Goal: Find contact information: Find contact information

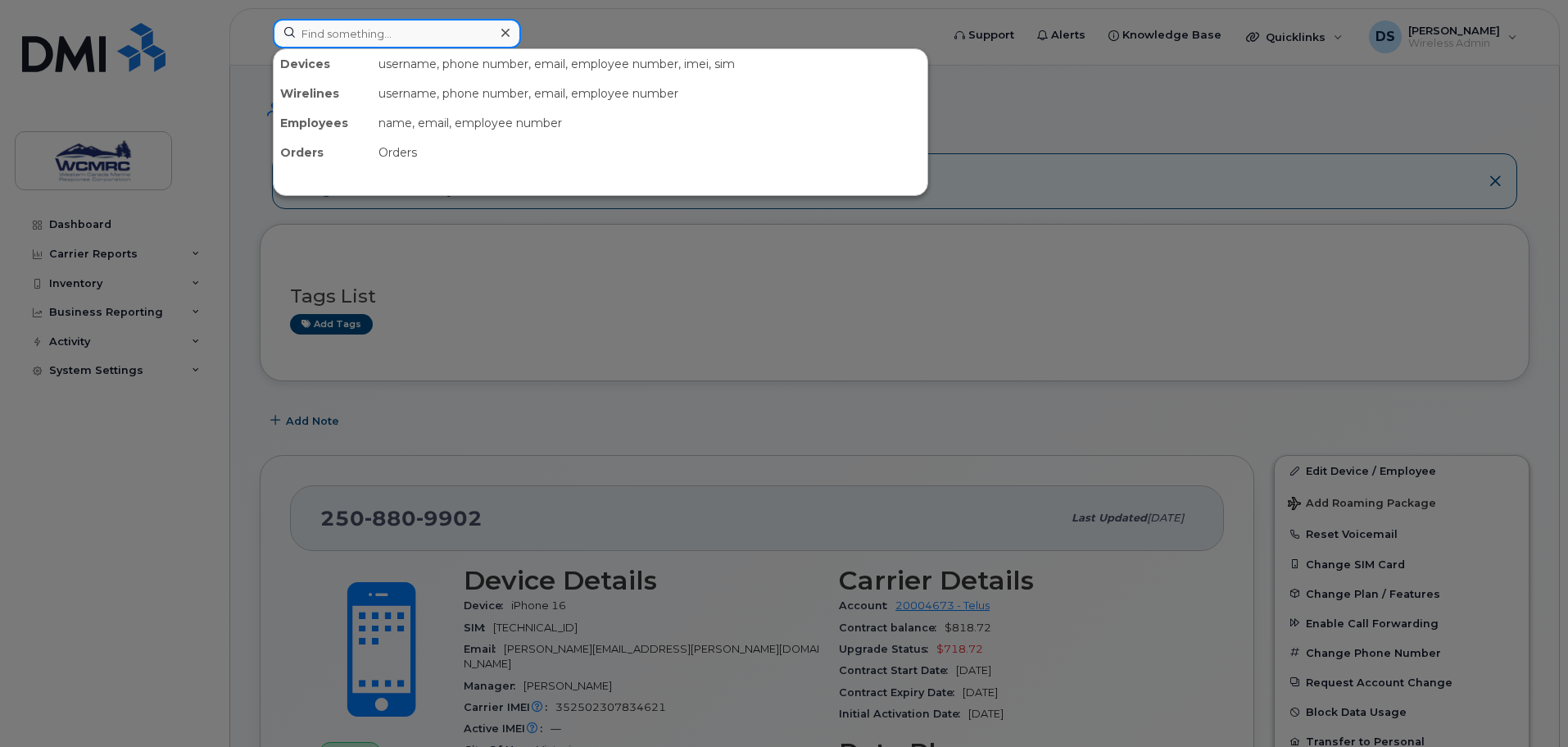
click at [348, 38] on input at bounding box center [396, 33] width 248 height 29
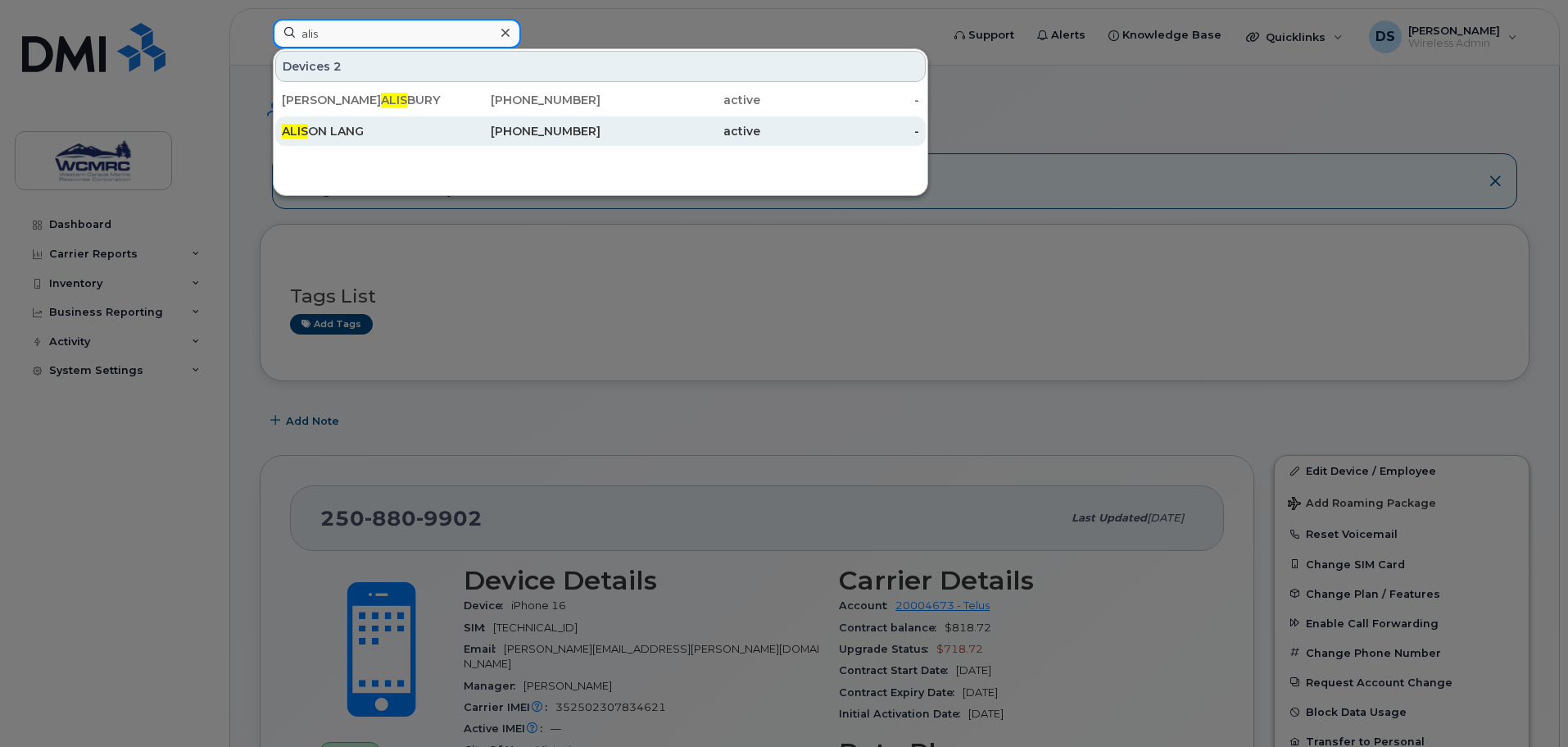
type input "alis"
click at [351, 127] on div "ALIS ON LANG" at bounding box center [362, 131] width 160 height 17
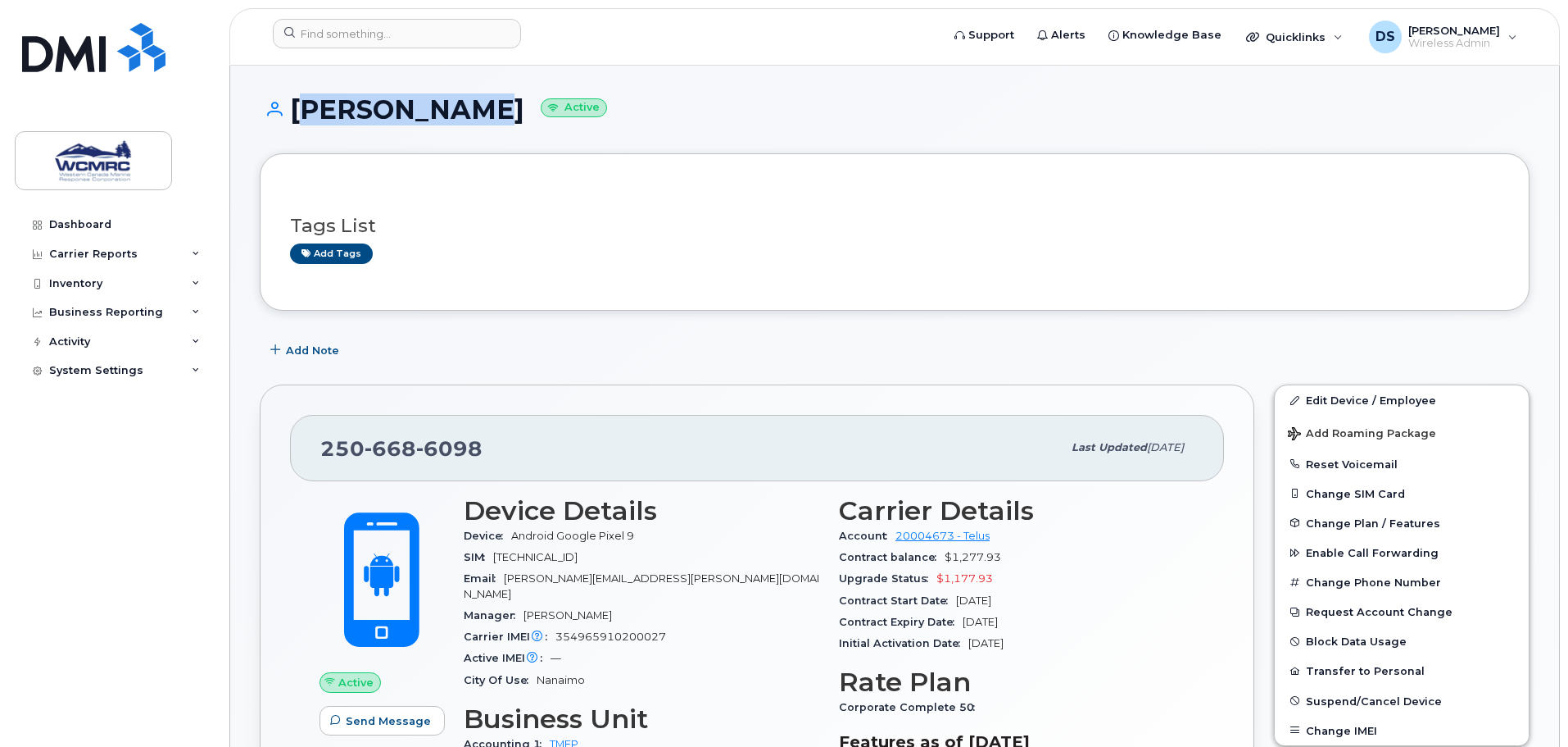
drag, startPoint x: 291, startPoint y: 114, endPoint x: 473, endPoint y: 115, distance: 182.0
click at [473, 115] on h1 "[PERSON_NAME] Active" at bounding box center [894, 109] width 1270 height 28
copy h1 "[PERSON_NAME]"
drag, startPoint x: 313, startPoint y: 450, endPoint x: 502, endPoint y: 461, distance: 189.3
click at [502, 461] on div "[PHONE_NUMBER] Last updated [DATE]" at bounding box center [757, 447] width 934 height 65
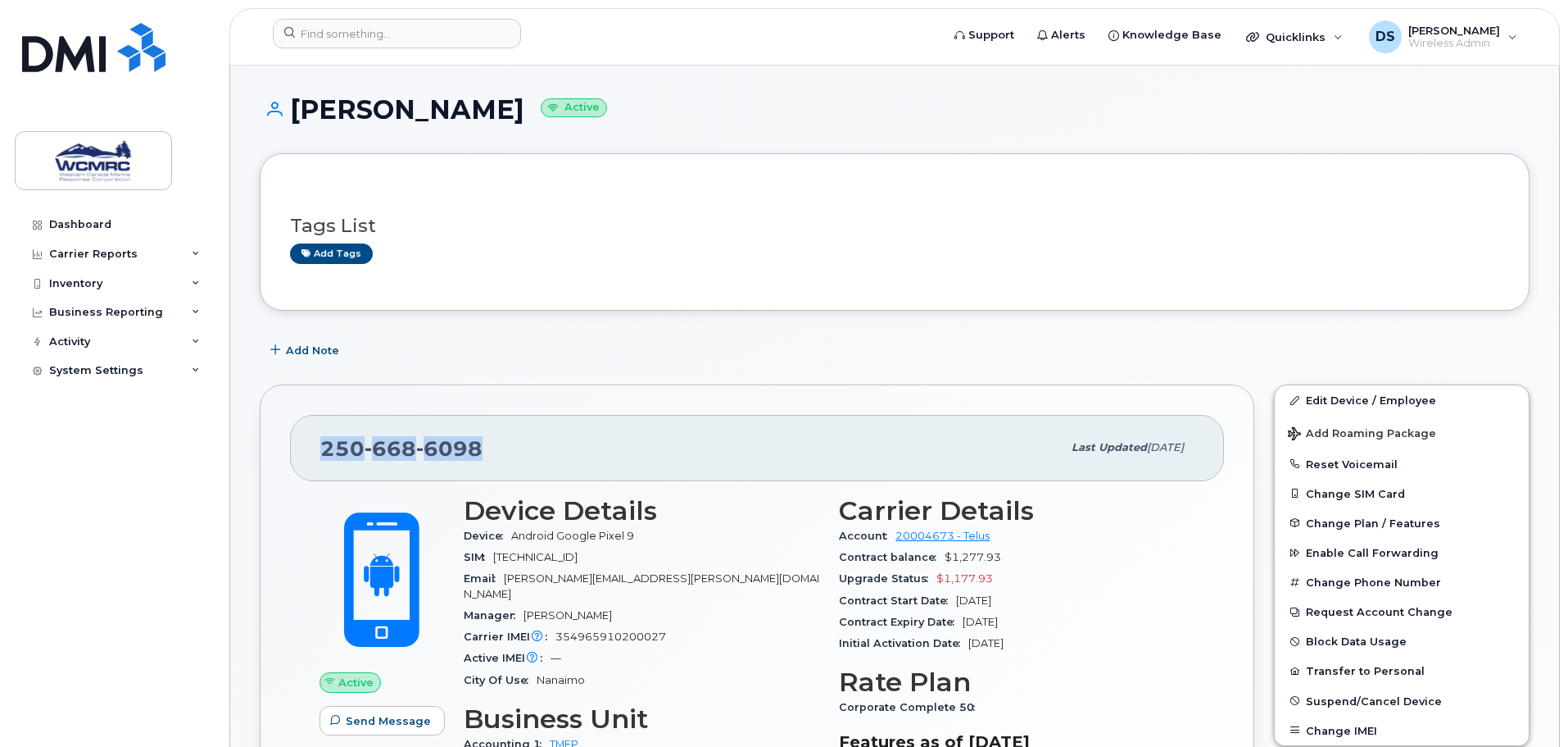
copy span "[PHONE_NUMBER]"
